Goal: Find specific page/section: Find specific page/section

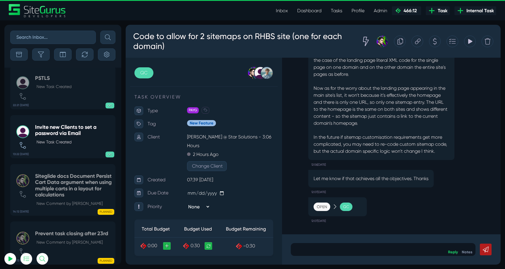
scroll to position [-23041, 0]
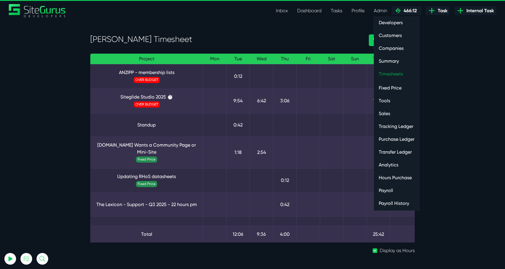
type input "[EMAIL_ADDRESS][DOMAIN_NAME]"
click at [385, 75] on link "Timesheets" at bounding box center [396, 74] width 45 height 12
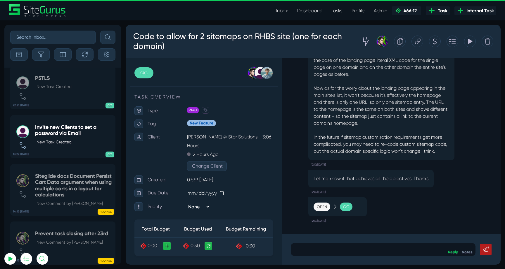
scroll to position [-23041, 0]
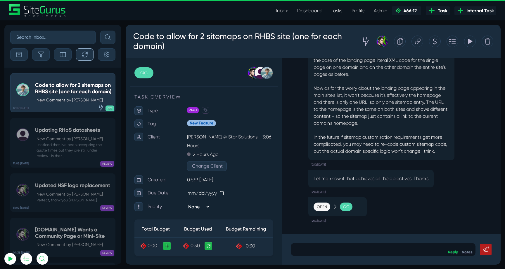
click at [86, 59] on button "button" at bounding box center [85, 54] width 18 height 12
click at [76, 86] on h5 "Code to allow for 2 sitemaps on RHBS site (one for each domain)" at bounding box center [73, 88] width 77 height 13
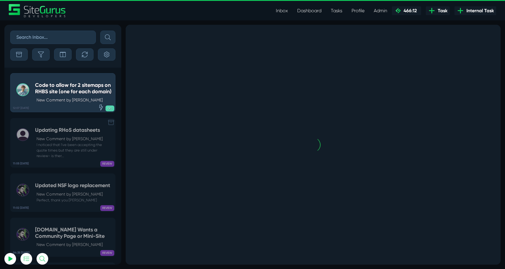
scroll to position [0, 0]
